Goal: Information Seeking & Learning: Learn about a topic

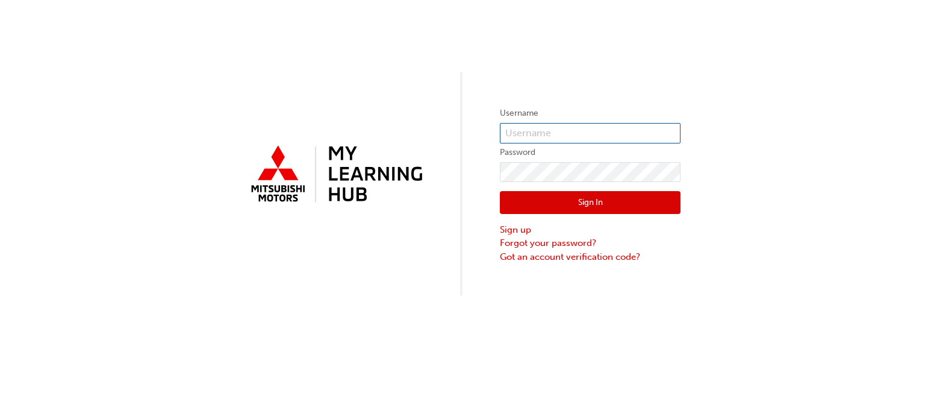
click at [557, 131] on input "text" at bounding box center [590, 133] width 181 height 20
type input "0005444352"
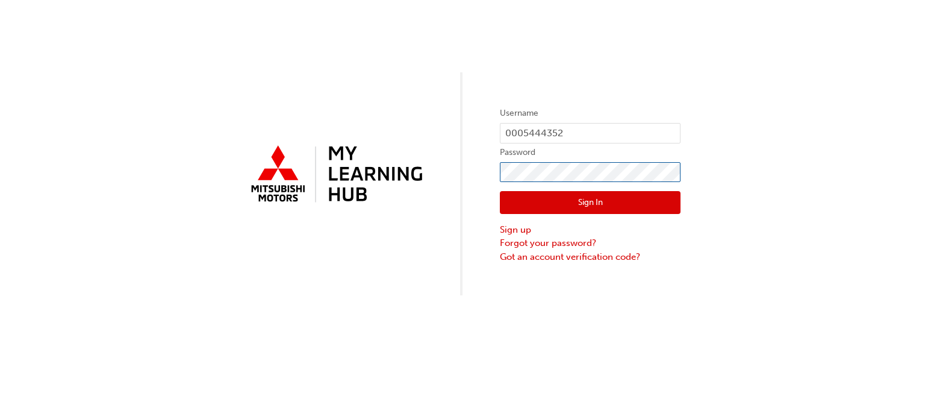
click button "Sign In" at bounding box center [590, 202] width 181 height 23
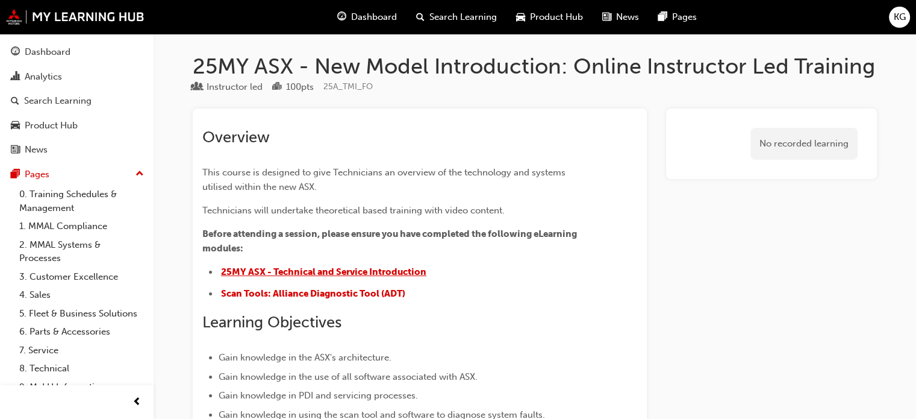
click at [365, 269] on span "25MY ASX - Technical and Service Introduction" at bounding box center [323, 271] width 205 height 11
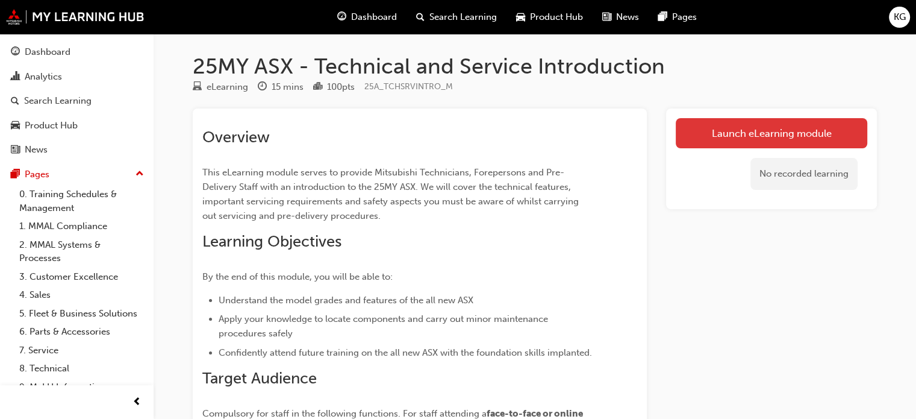
click at [787, 130] on link "Launch eLearning module" at bounding box center [772, 133] width 192 height 30
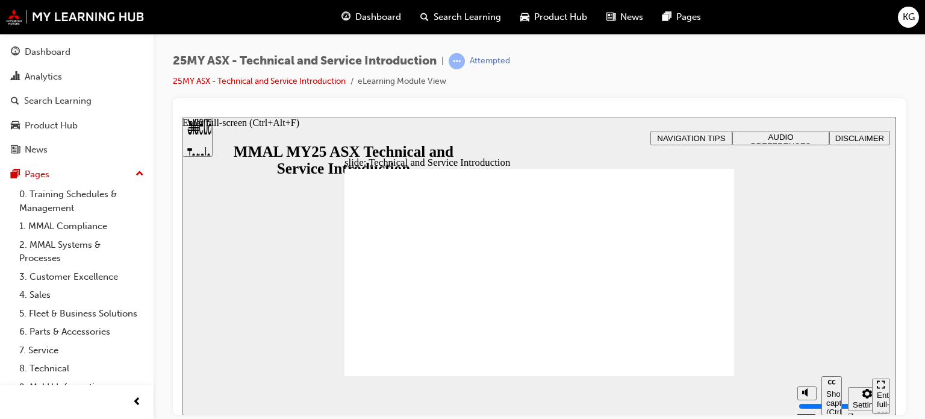
click at [879, 394] on div "Enter full-screen (Ctrl+Alt+F)" at bounding box center [881, 408] width 8 height 36
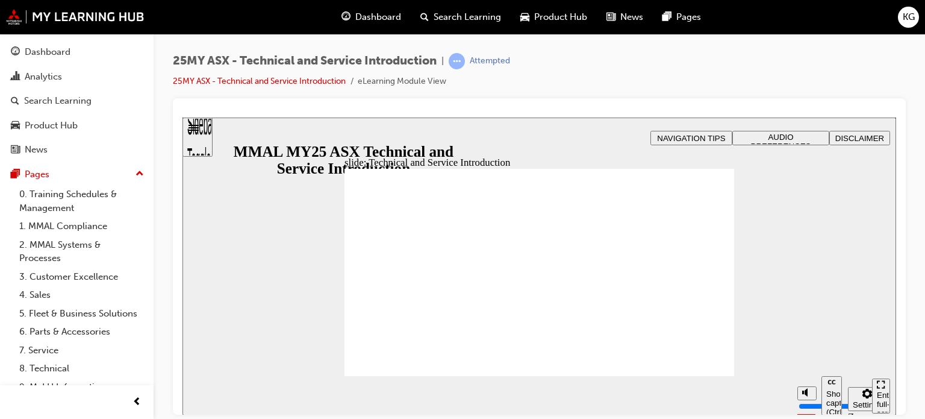
click at [205, 133] on div "Sidebar Toggle" at bounding box center [197, 141] width 20 height 72
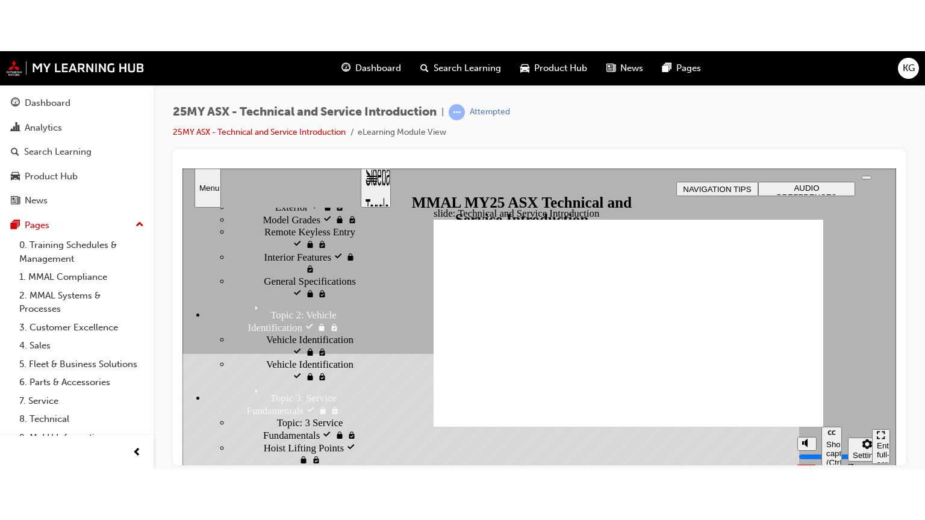
scroll to position [123, 0]
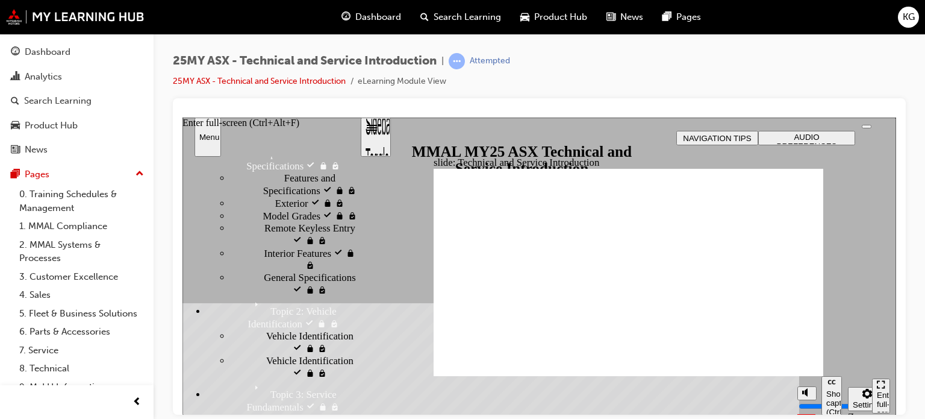
click at [879, 393] on div "Enter full-screen (Ctrl+Alt+F)" at bounding box center [881, 408] width 8 height 36
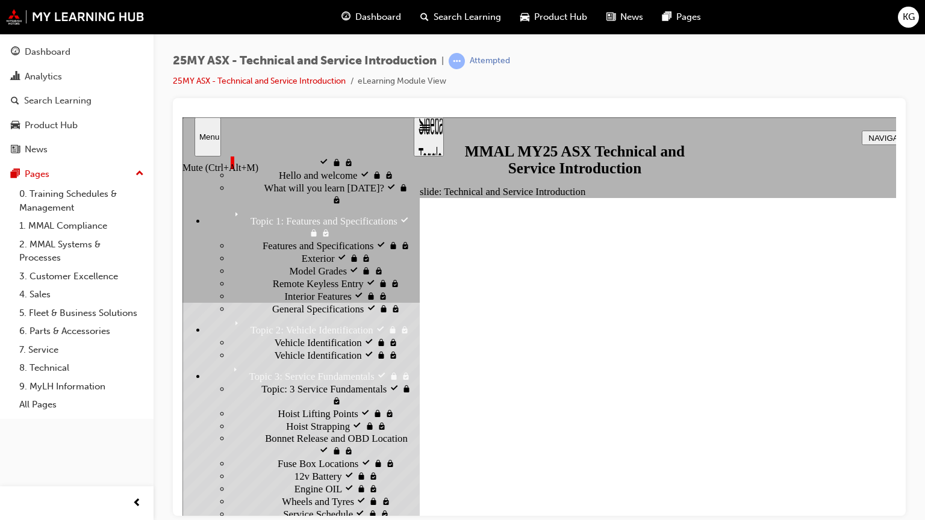
drag, startPoint x: 1016, startPoint y: 570, endPoint x: 1020, endPoint y: 559, distance: 12.0
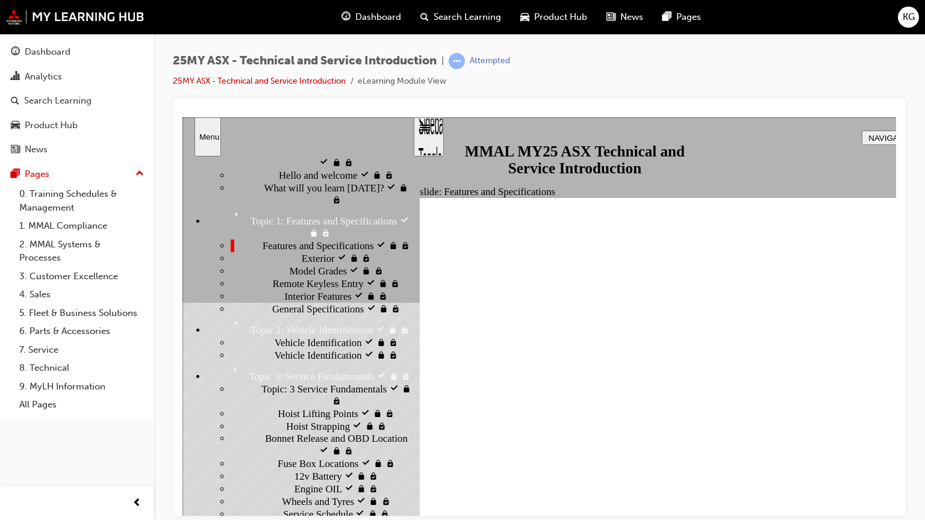
scroll to position [41, 0]
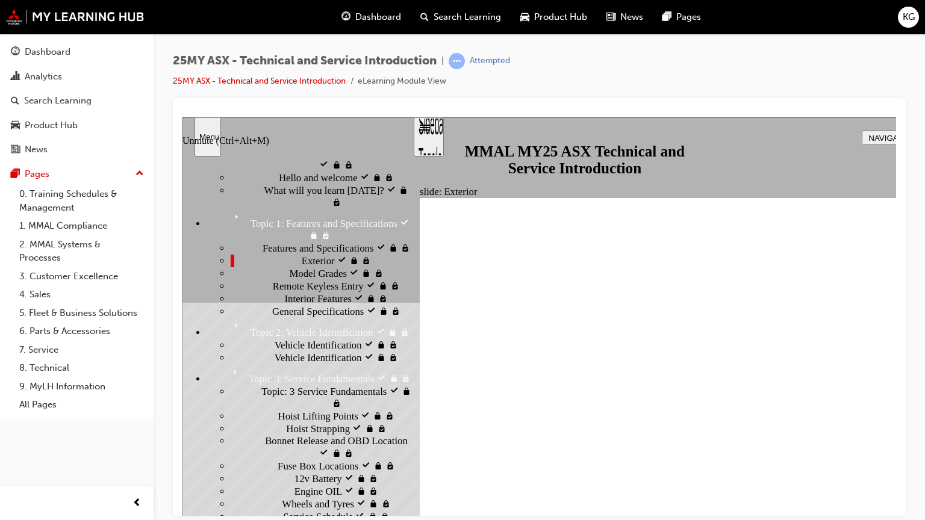
type input "10"
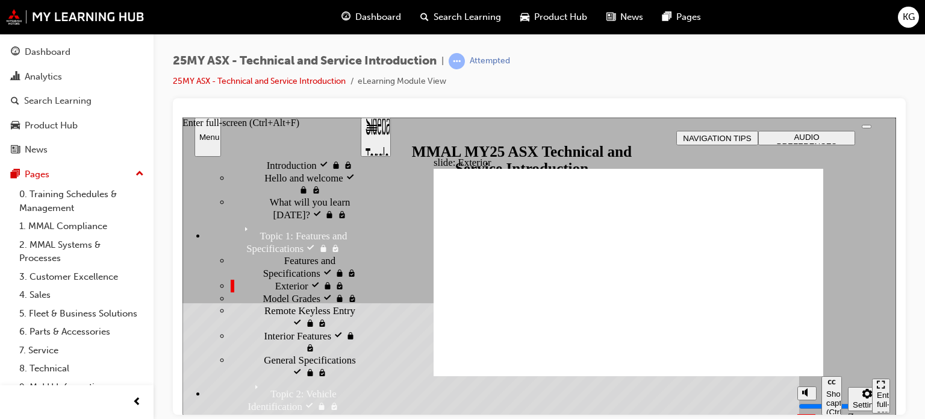
drag, startPoint x: 882, startPoint y: 394, endPoint x: 1064, endPoint y: 584, distance: 262.4
click at [882, 394] on div "Enter full-screen (Ctrl+Alt+F)" at bounding box center [881, 408] width 8 height 36
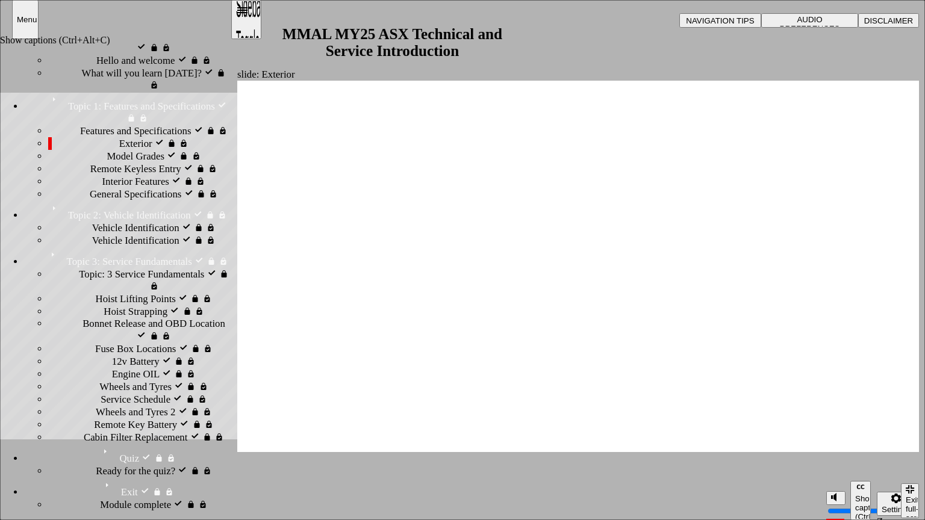
click at [861, 418] on div "Show captions (Ctrl+Alt+C)" at bounding box center [860, 507] width 11 height 27
click at [914, 418] on div "Exit full-screen (Ctrl+Alt+F)" at bounding box center [910, 514] width 8 height 36
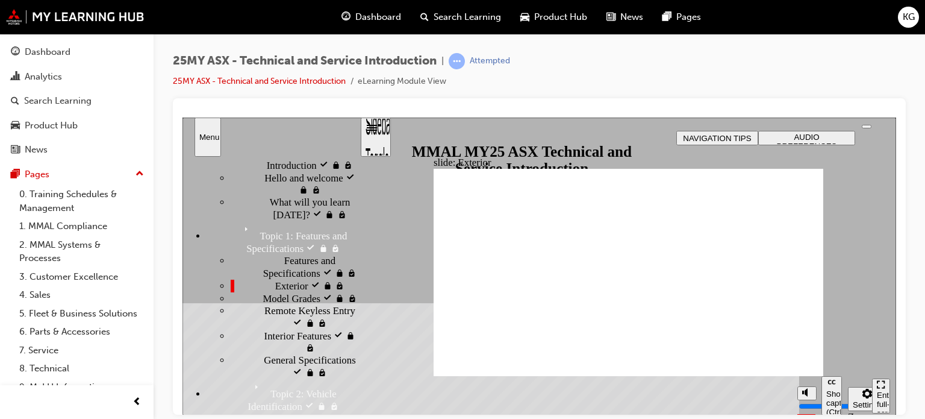
click at [879, 393] on div "Enter full-screen (Ctrl+Alt+F)" at bounding box center [881, 408] width 8 height 36
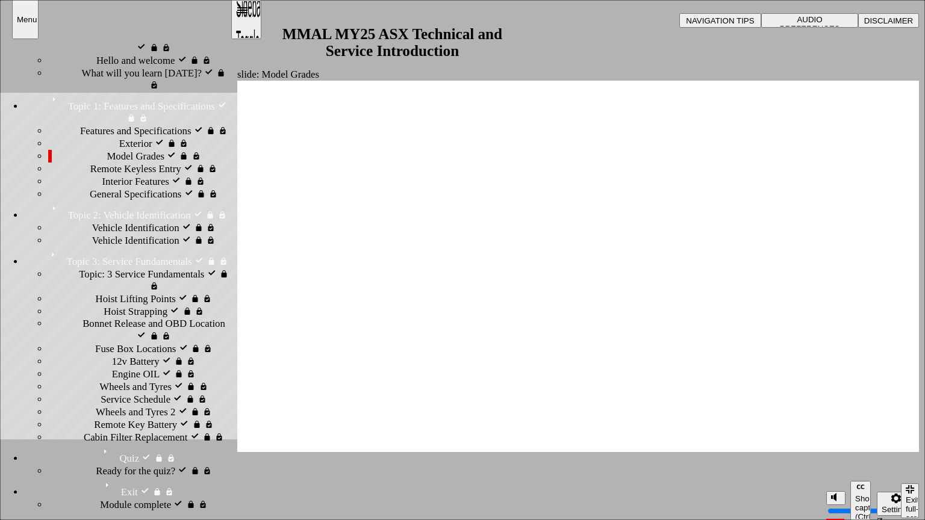
click at [250, 18] on div "Sidebar Toggle" at bounding box center [246, 24] width 20 height 72
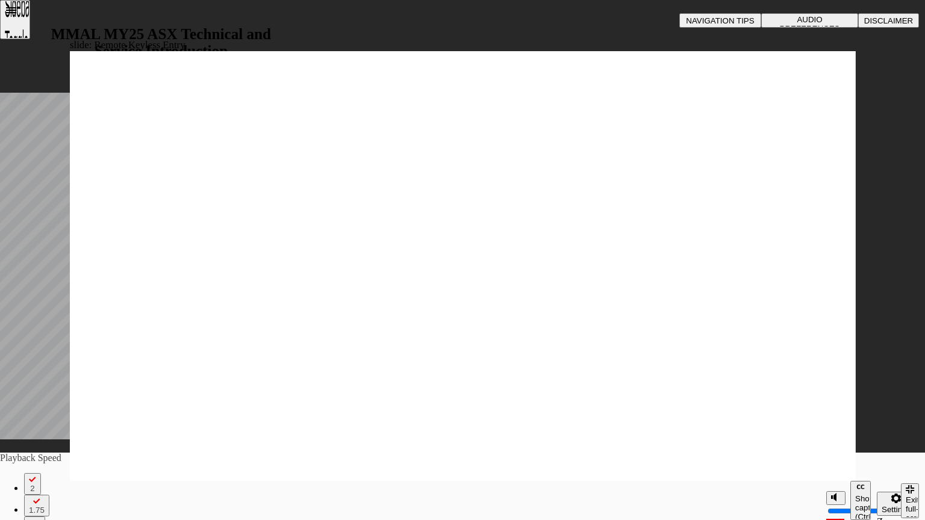
type input "21"
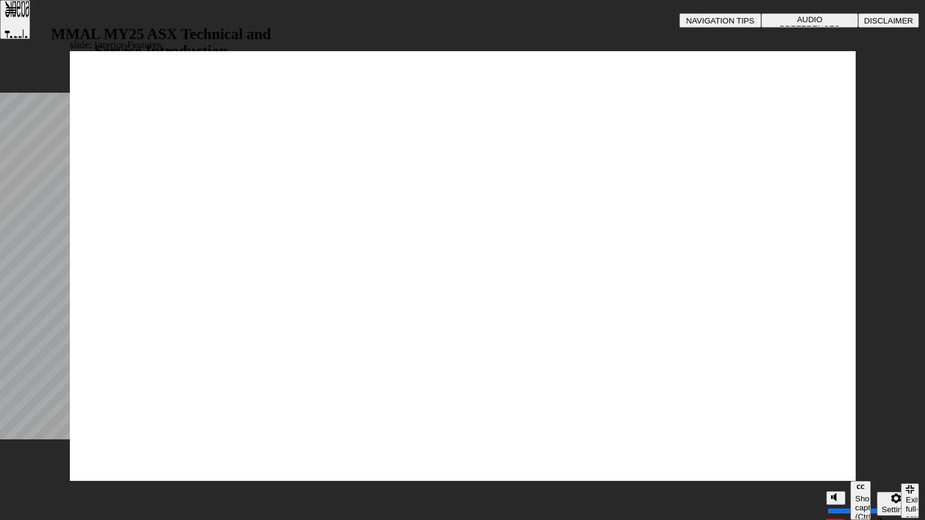
drag, startPoint x: 722, startPoint y: 219, endPoint x: 766, endPoint y: 174, distance: 63.0
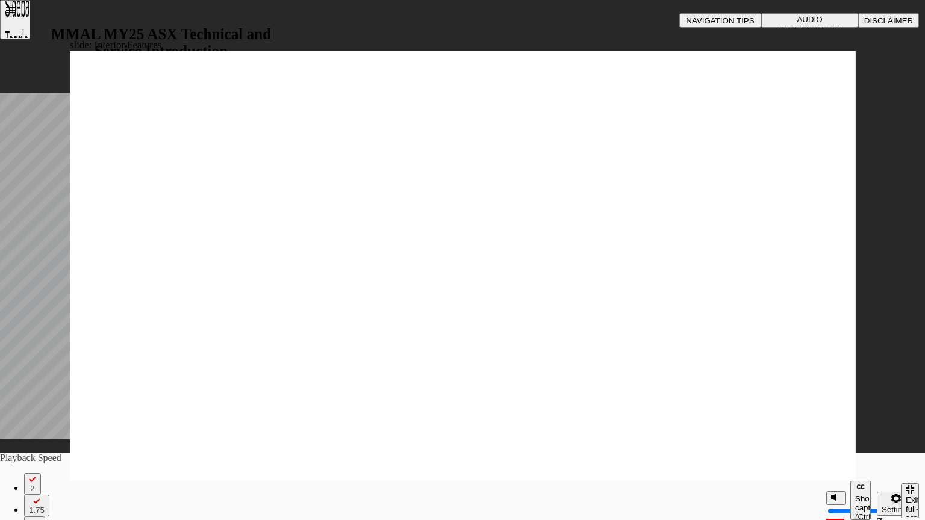
type input "17"
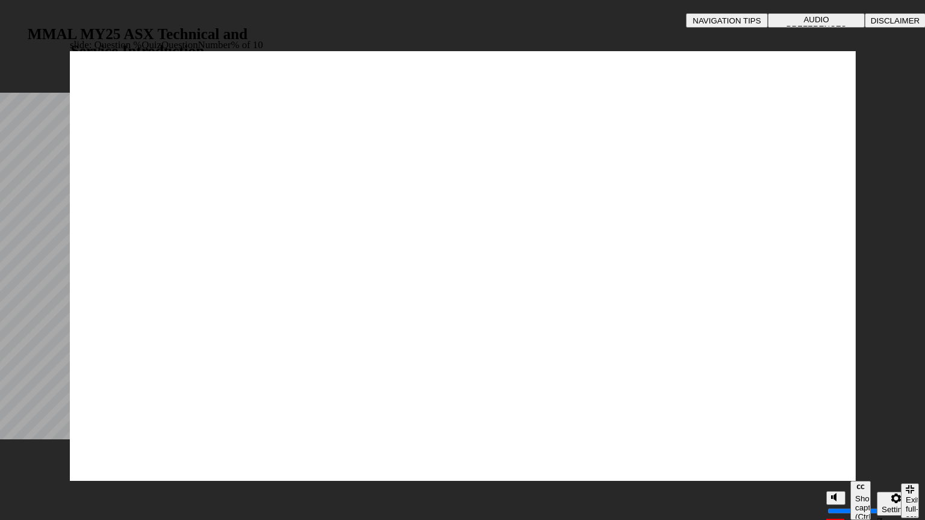
radio input "true"
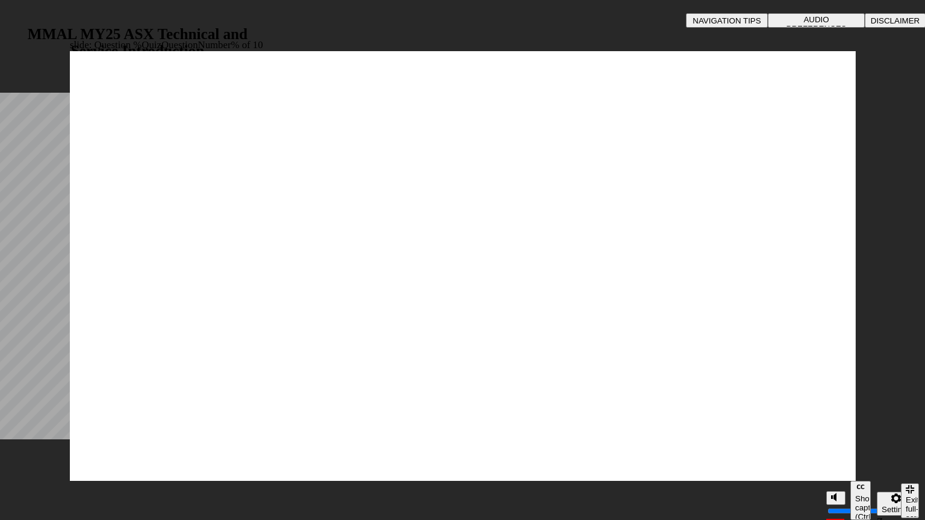
radio input "true"
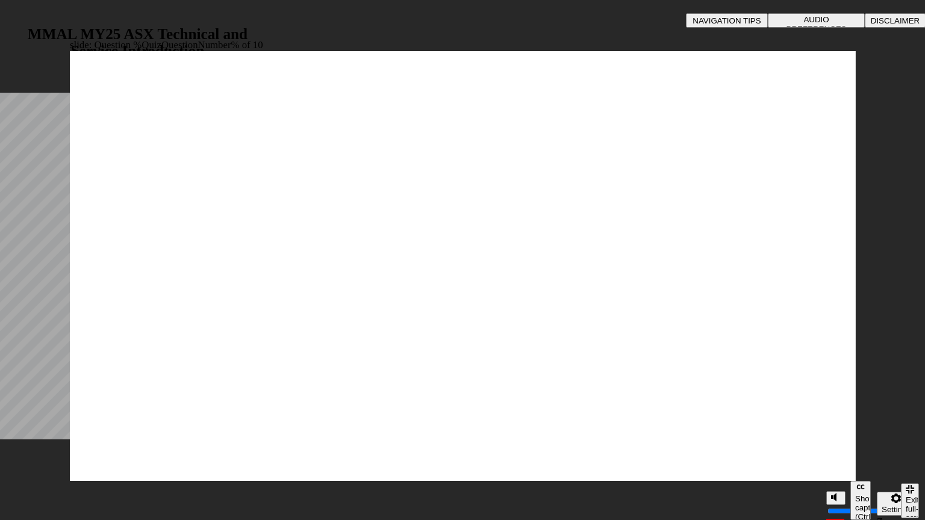
radio input "true"
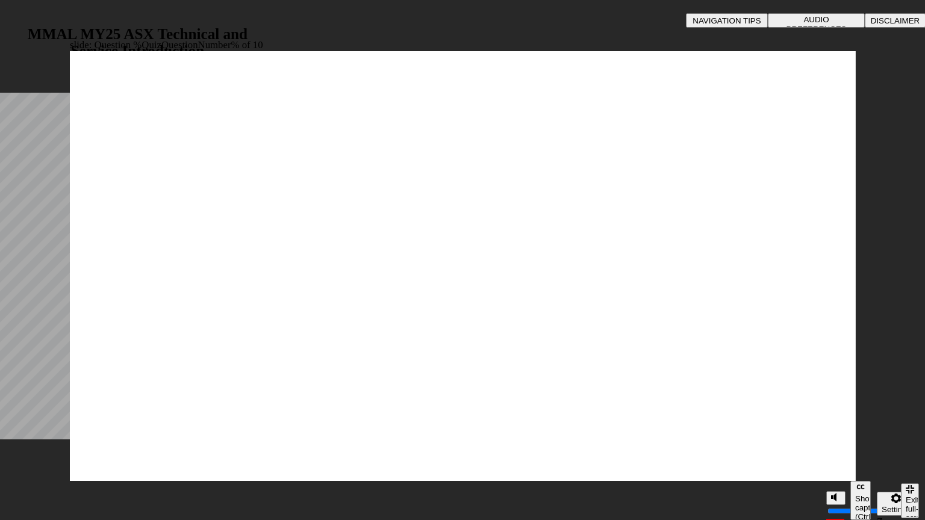
radio input "true"
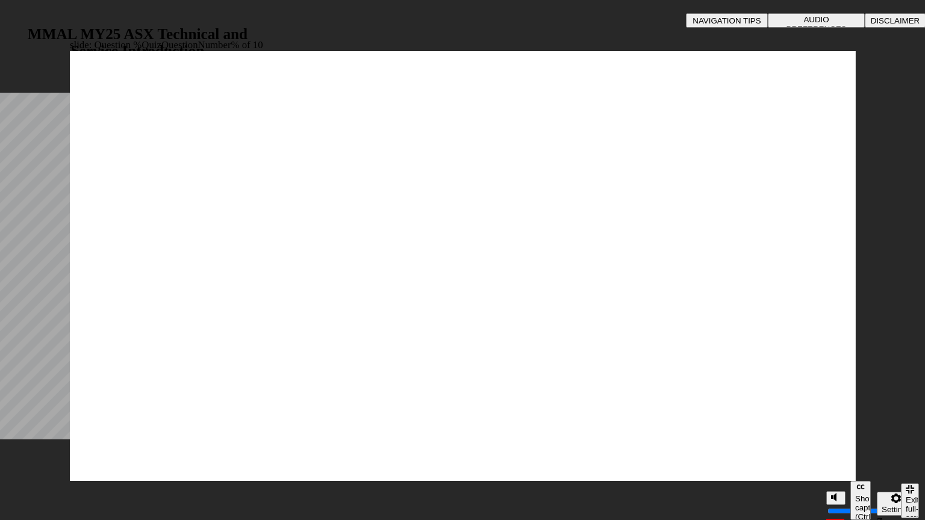
radio input "true"
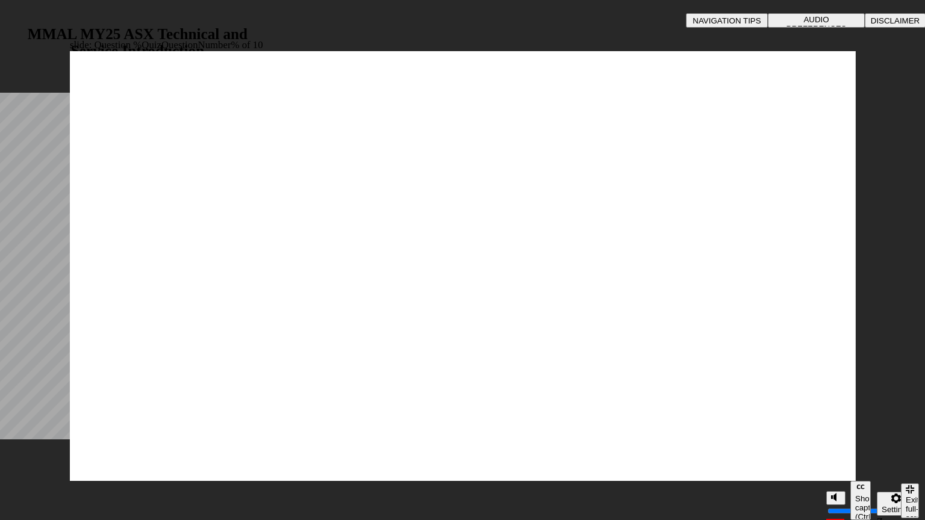
radio input "true"
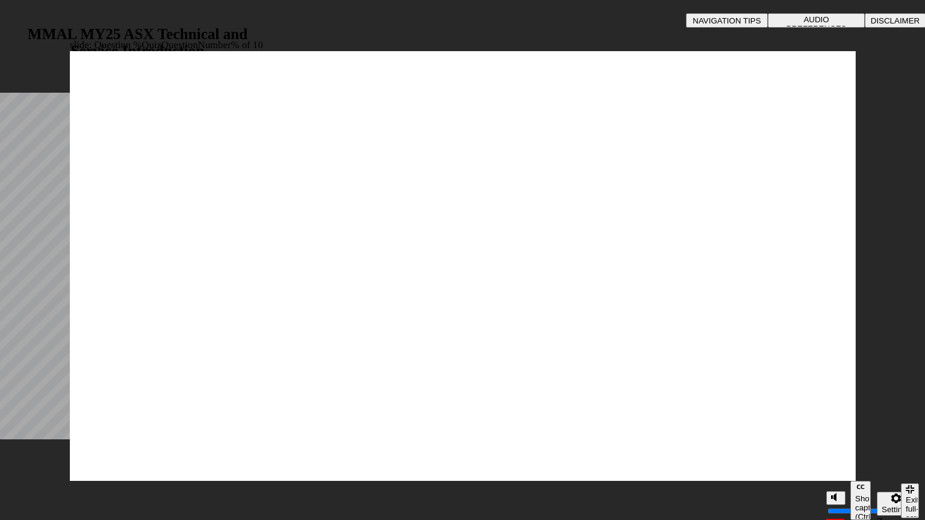
radio input "true"
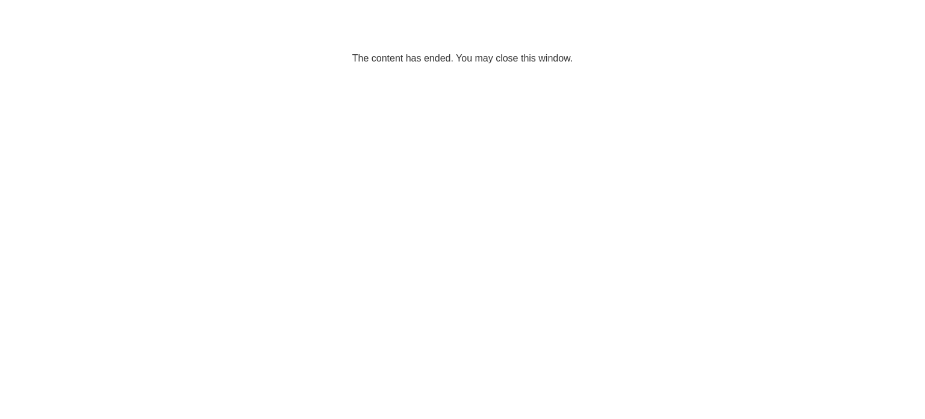
click at [43, 52] on div "Congratulations! 🎉 Well Done! You've successfully completed 25MY ASX - Technica…" at bounding box center [462, 209] width 925 height 419
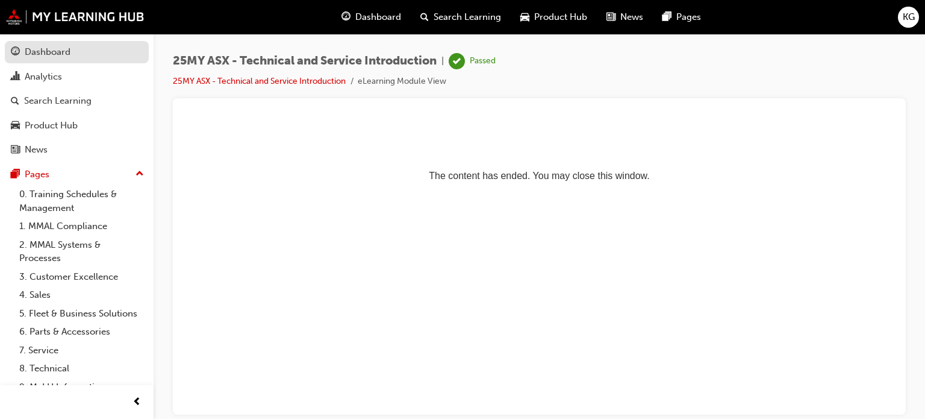
click at [63, 45] on div "Dashboard" at bounding box center [48, 52] width 46 height 14
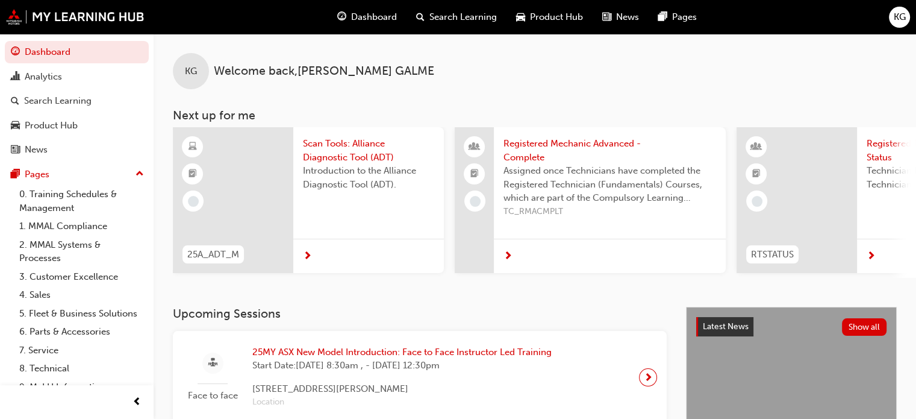
click at [341, 151] on span "Scan Tools: Alliance Diagnostic Tool (ADT)" at bounding box center [368, 150] width 131 height 27
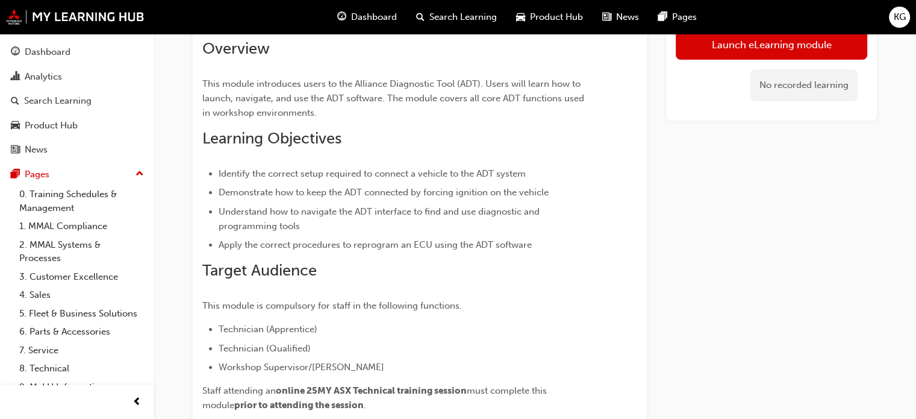
scroll to position [73, 0]
